Goal: Obtain resource: Obtain resource

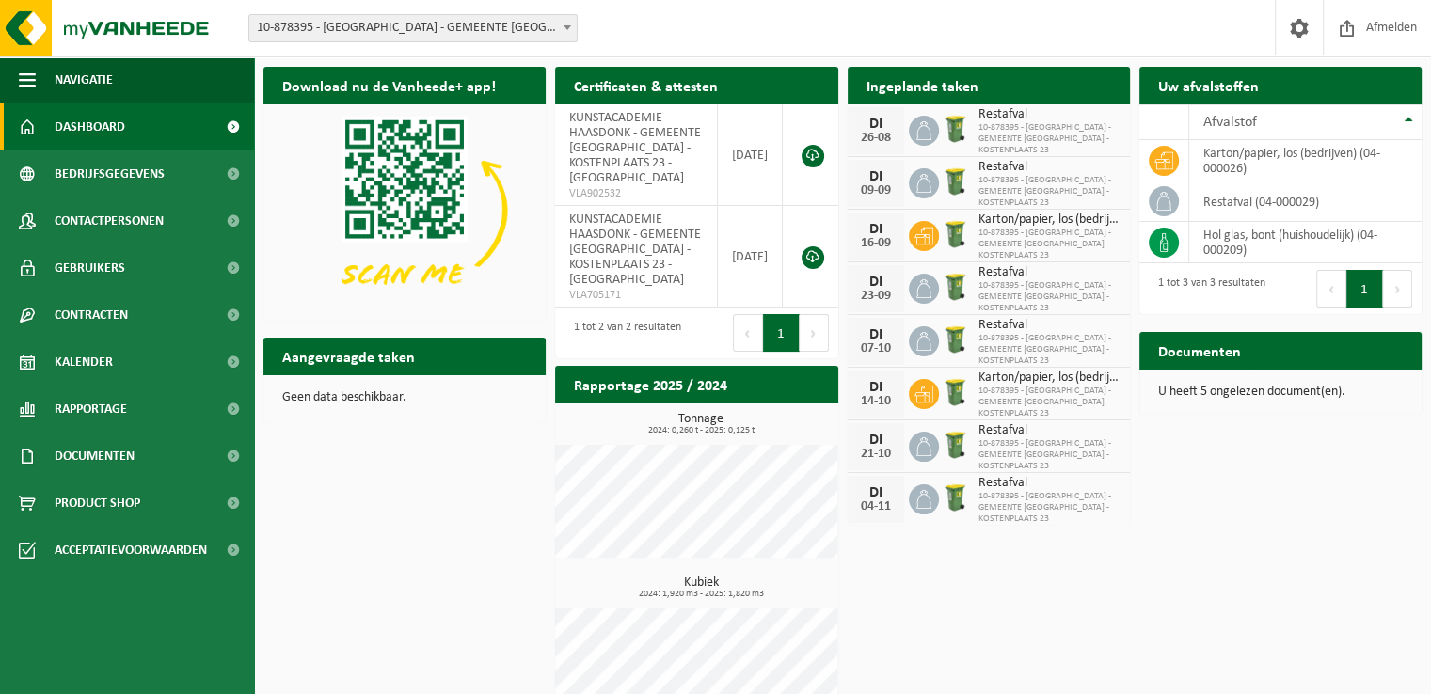
click at [451, 20] on span "10-878395 - [GEOGRAPHIC_DATA] - GEMEENTE [GEOGRAPHIC_DATA] - [GEOGRAPHIC_DATA] …" at bounding box center [412, 28] width 327 height 26
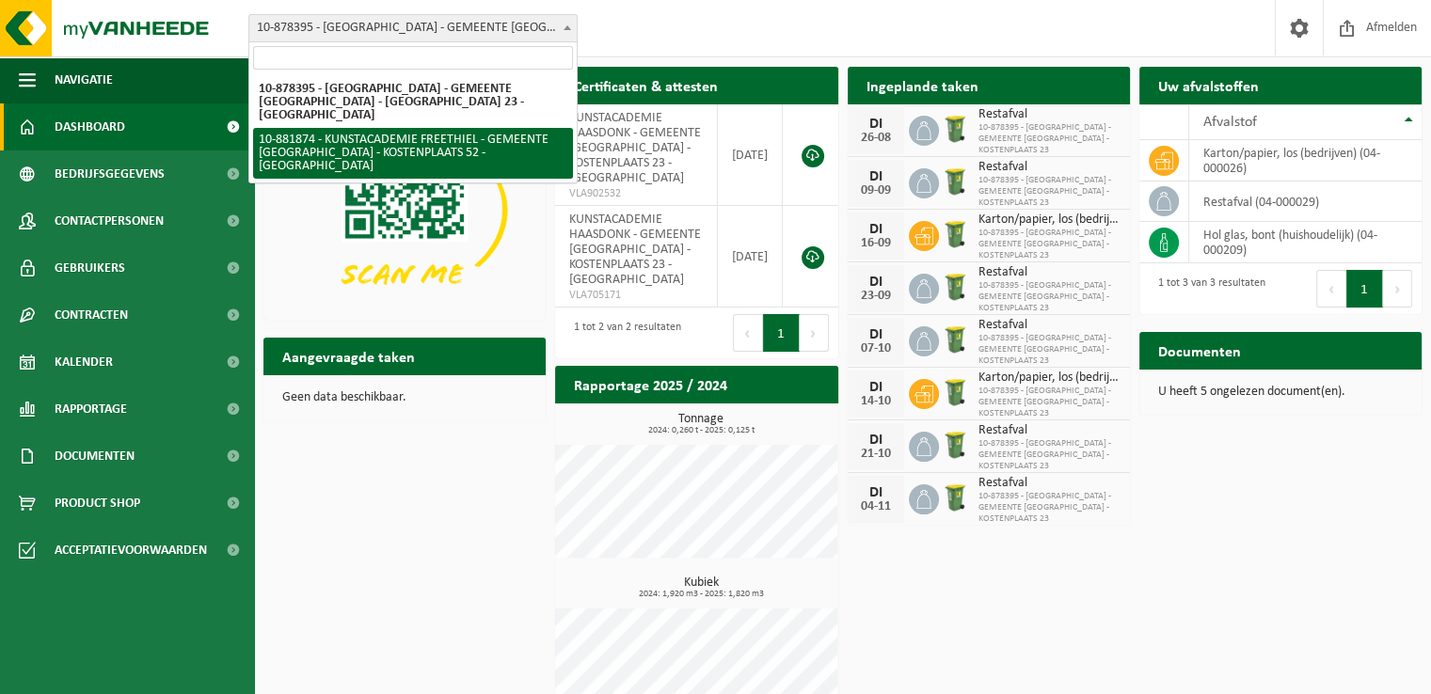
select select "110673"
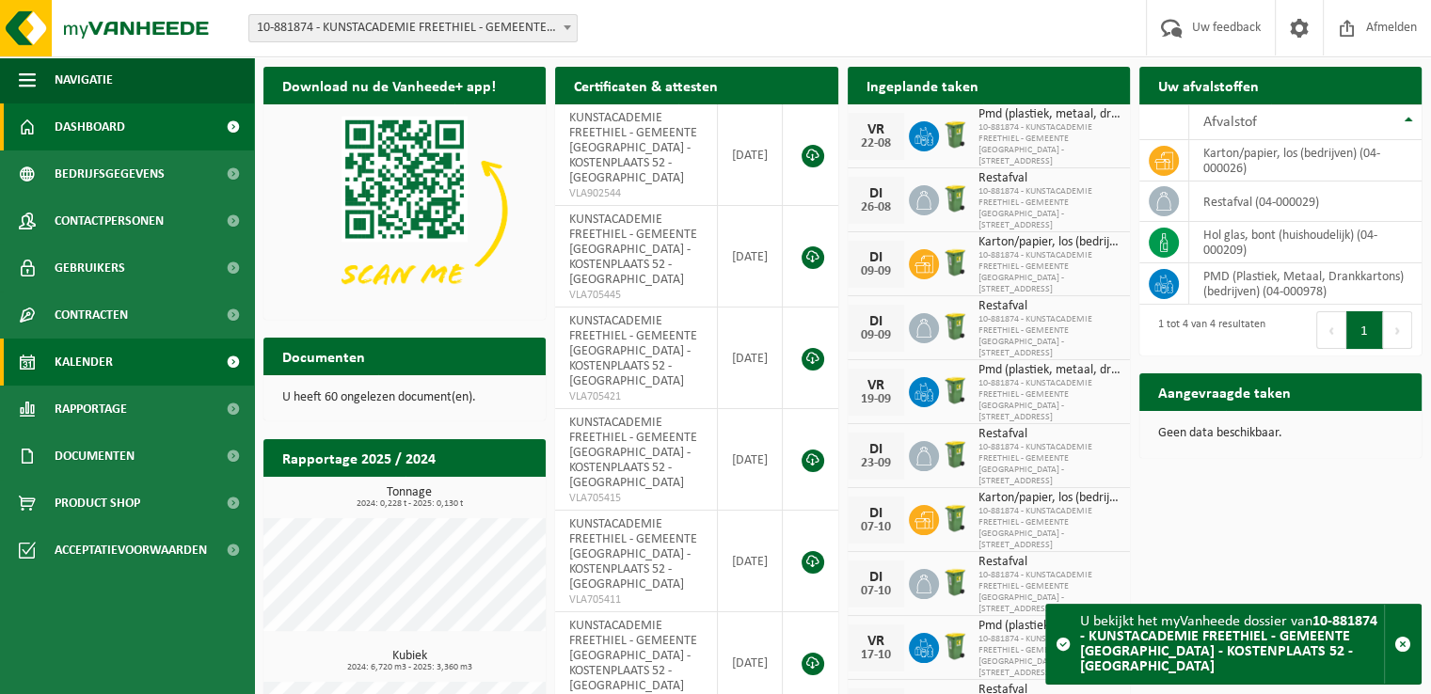
click at [98, 364] on span "Kalender" at bounding box center [84, 362] width 58 height 47
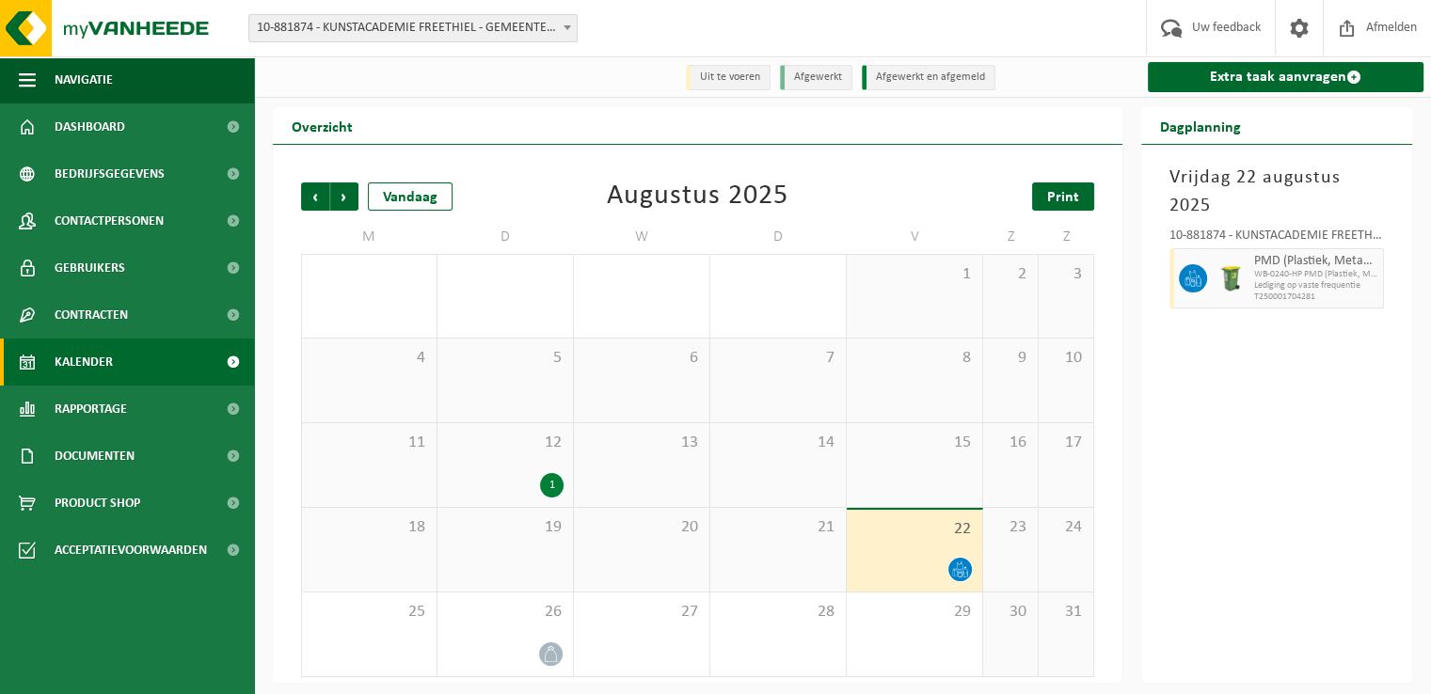
click at [1057, 198] on span "Print" at bounding box center [1063, 197] width 32 height 15
click at [338, 199] on span "Volgende" at bounding box center [344, 197] width 28 height 28
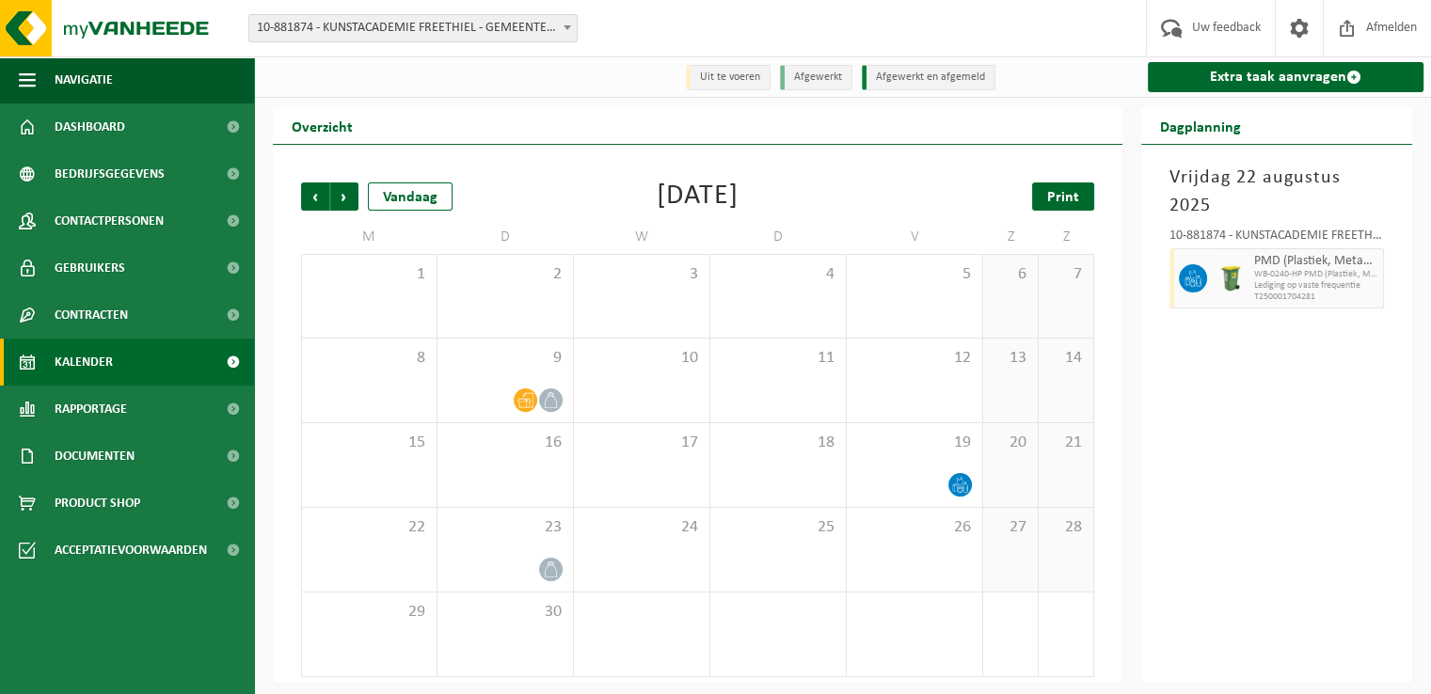
click at [1044, 199] on link "Print" at bounding box center [1063, 197] width 62 height 28
click at [342, 194] on span "Volgende" at bounding box center [344, 197] width 28 height 28
click at [1061, 202] on span "Print" at bounding box center [1063, 197] width 32 height 15
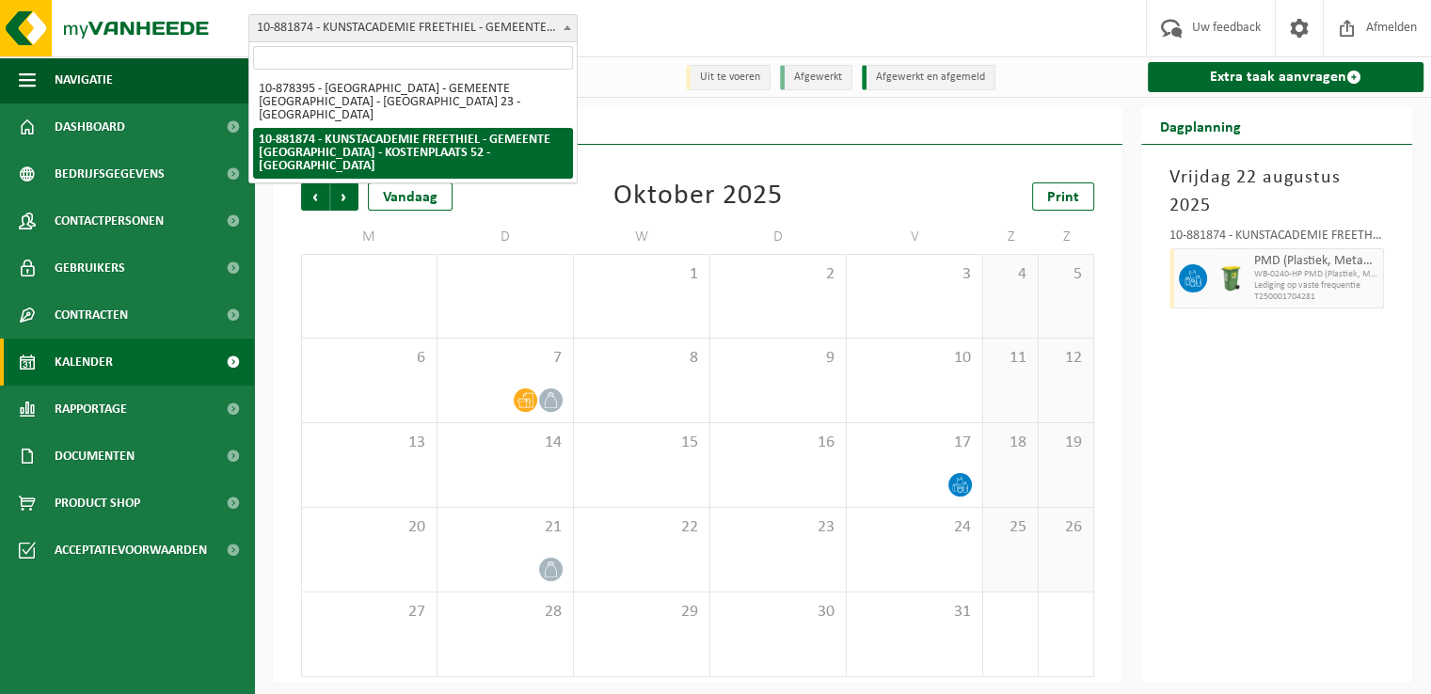
click at [307, 32] on span "10-881874 - KUNSTACADEMIE FREETHIEL - GEMEENTE [GEOGRAPHIC_DATA] - KOSTENPLAATS…" at bounding box center [412, 28] width 327 height 26
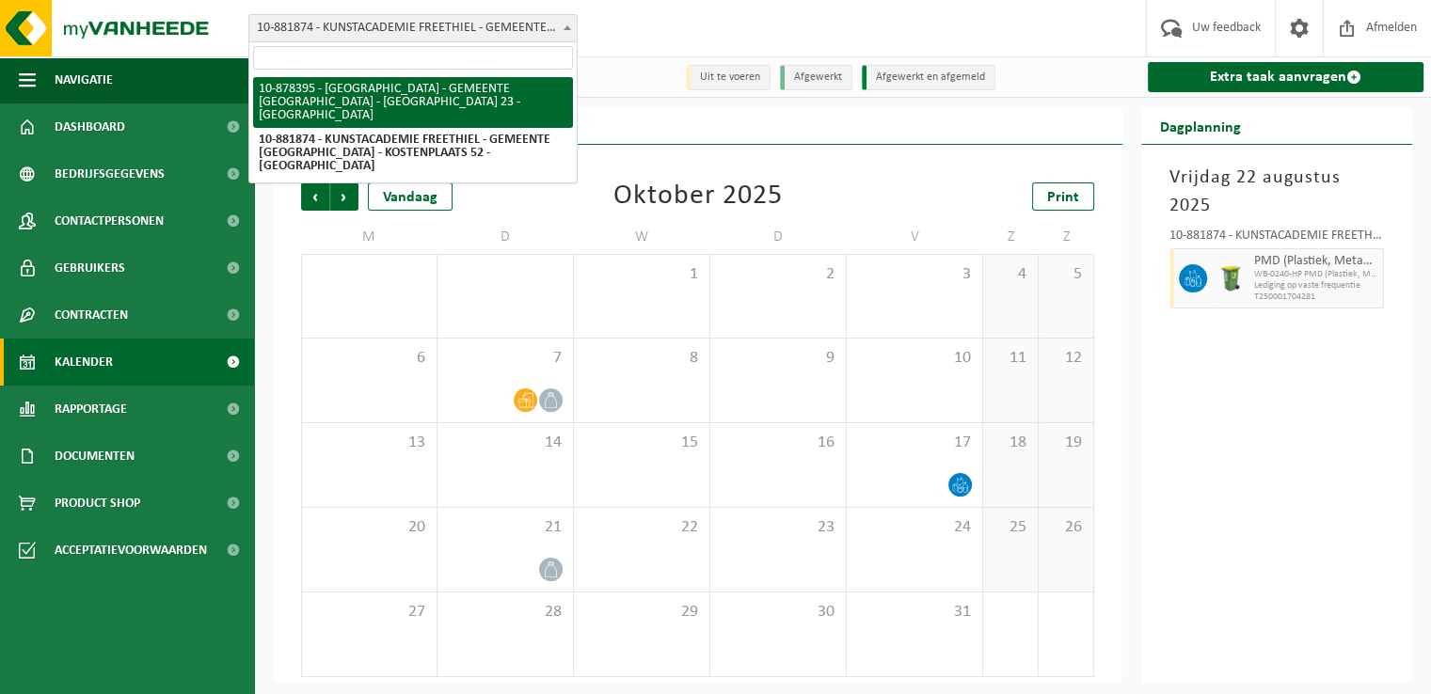
select select "108450"
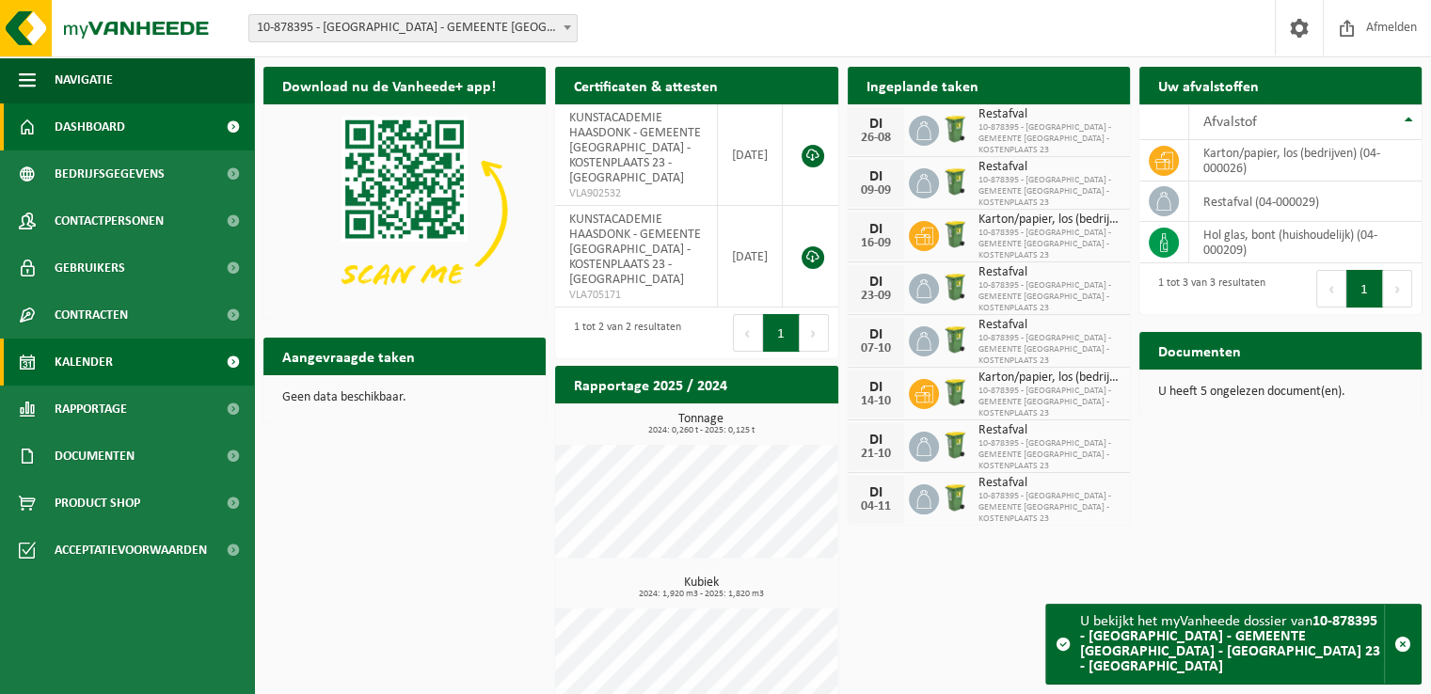
click at [119, 355] on link "Kalender" at bounding box center [127, 362] width 254 height 47
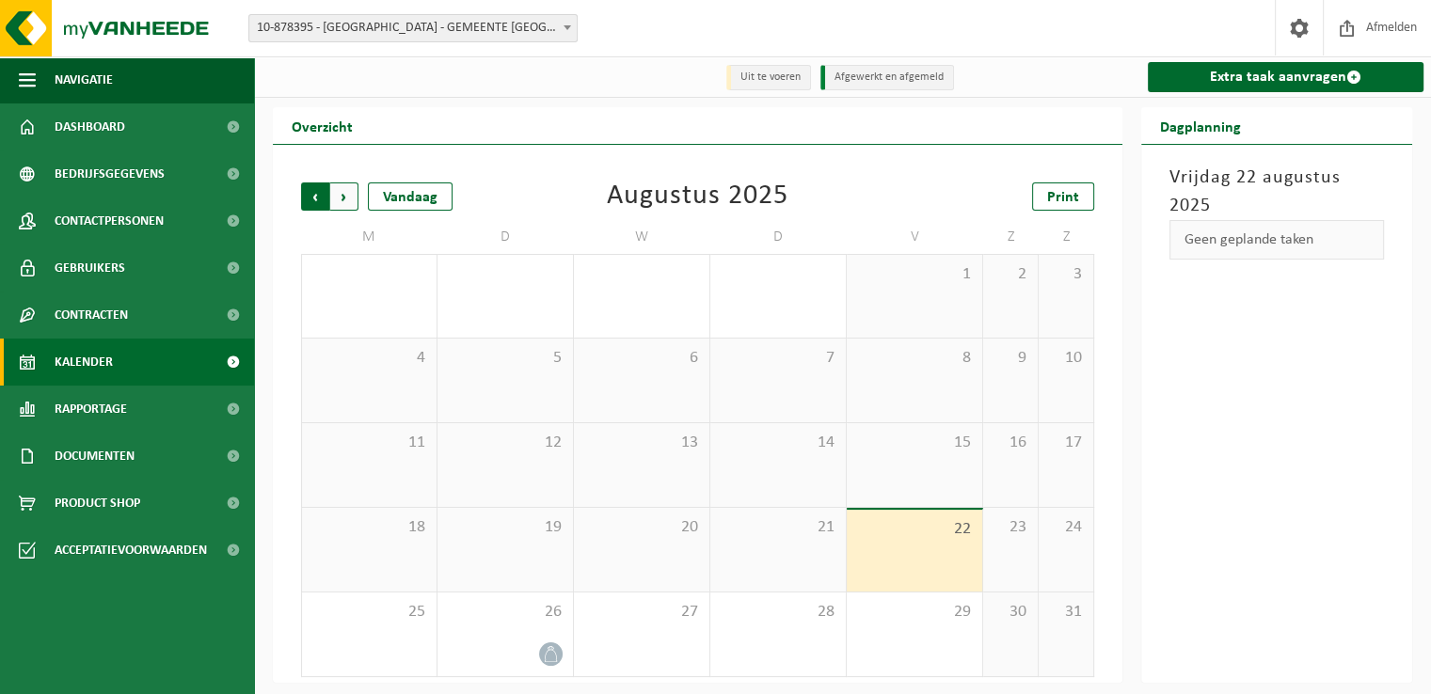
click at [342, 197] on span "Volgende" at bounding box center [344, 197] width 28 height 28
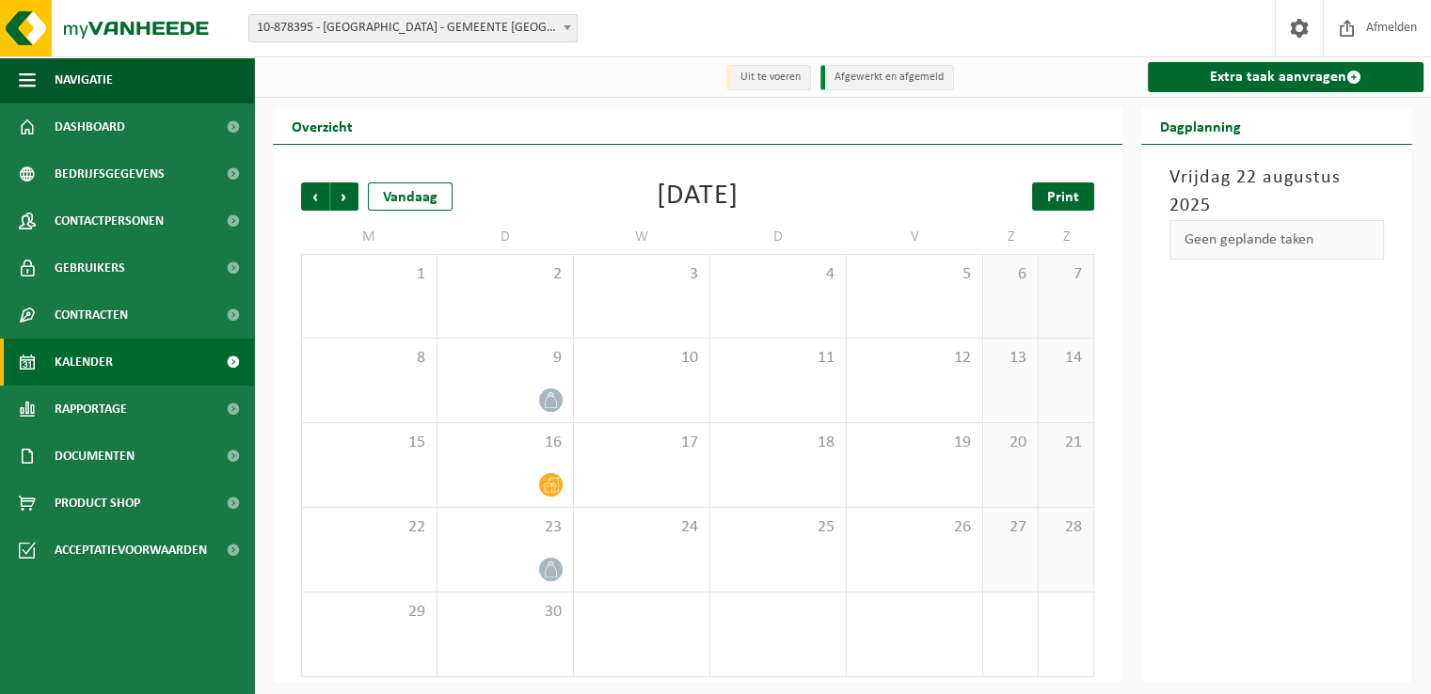
click at [1083, 197] on link "Print" at bounding box center [1063, 197] width 62 height 28
click at [338, 192] on span "Volgende" at bounding box center [344, 197] width 28 height 28
click at [1057, 193] on span "Print" at bounding box center [1063, 197] width 32 height 15
